Goal: Download file/media

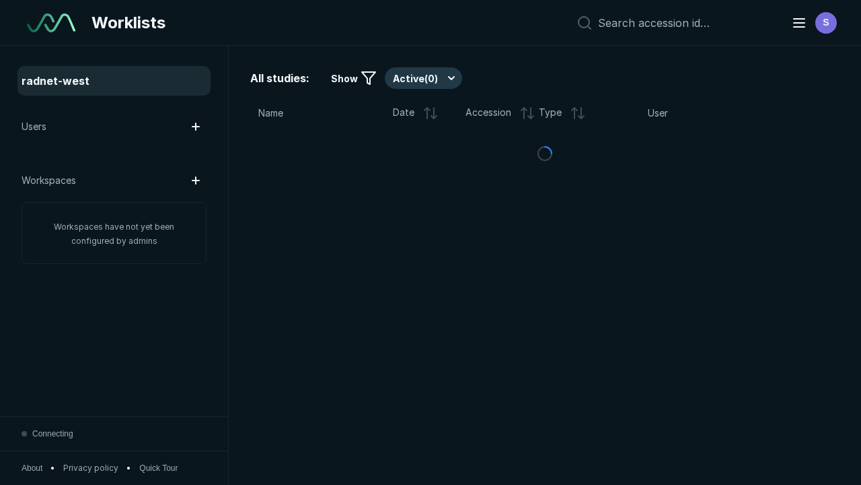
scroll to position [3675, 5606]
